Goal: Go to known website: Access a specific website the user already knows

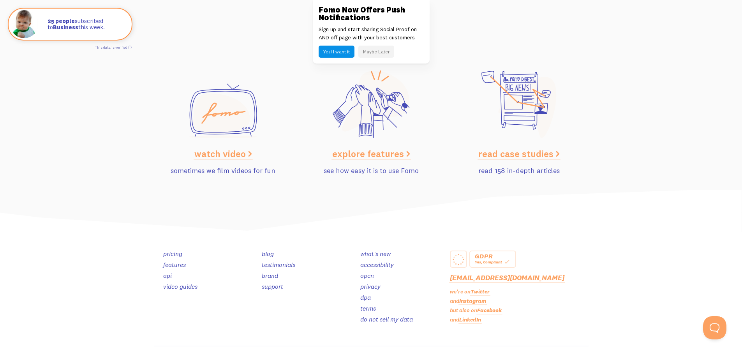
scroll to position [3906, 0]
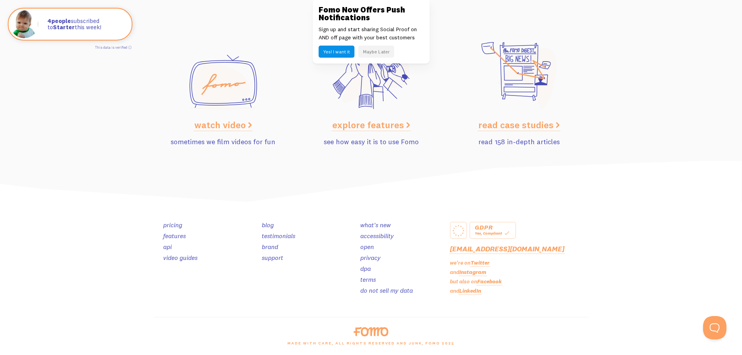
click at [475, 289] on link "LinkedIn" at bounding box center [470, 290] width 22 height 7
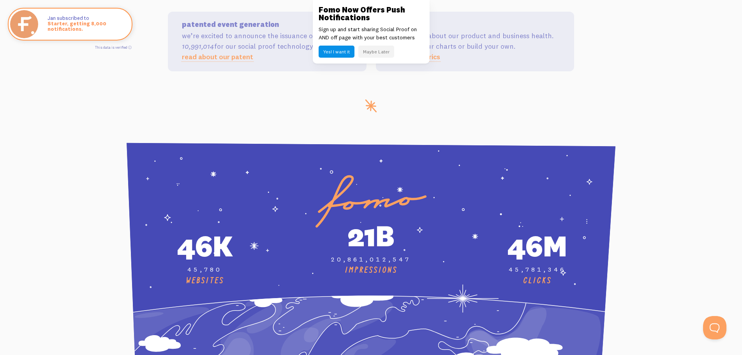
scroll to position [2699, 0]
